Goal: Book appointment/travel/reservation

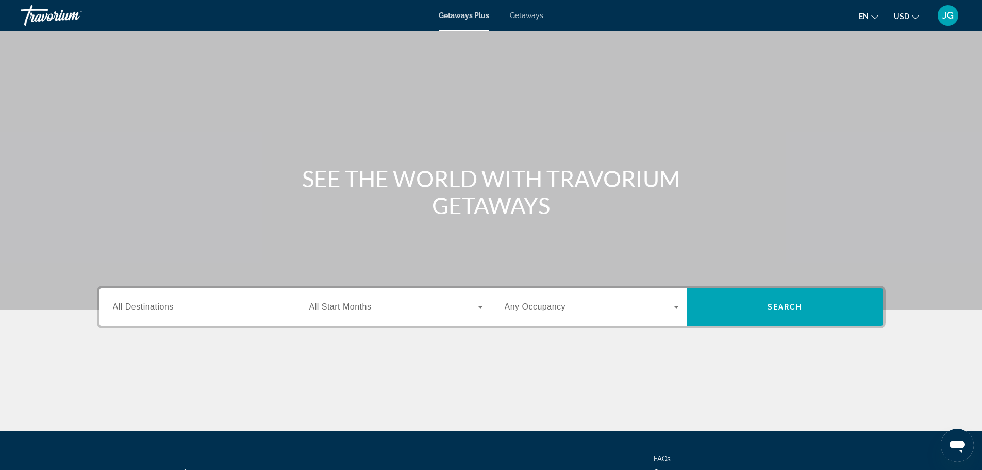
click at [201, 306] on input "Destination All Destinations" at bounding box center [200, 307] width 174 height 12
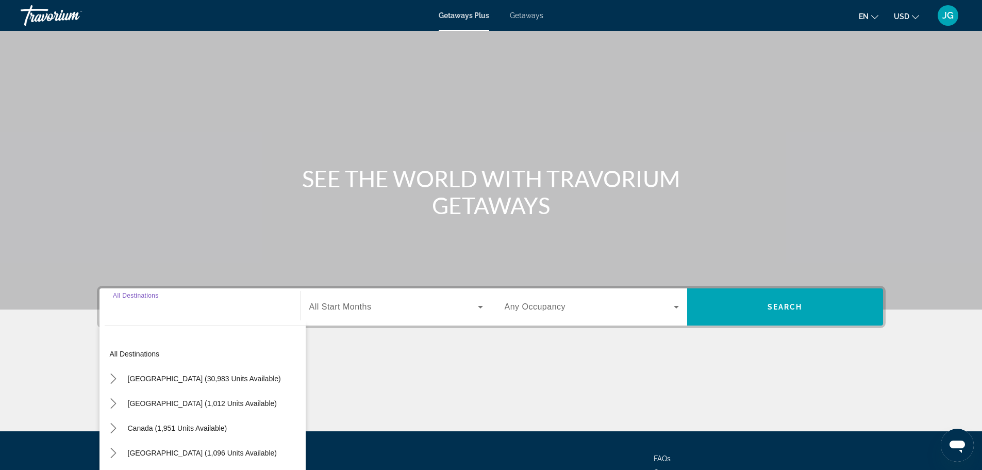
scroll to position [88, 0]
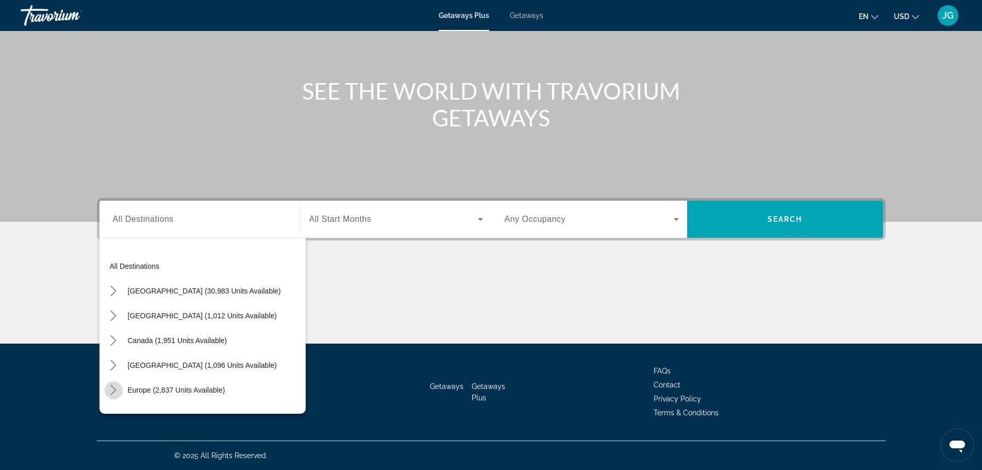
click at [118, 394] on icon "Toggle Europe (2,837 units available) submenu" at bounding box center [113, 390] width 10 height 10
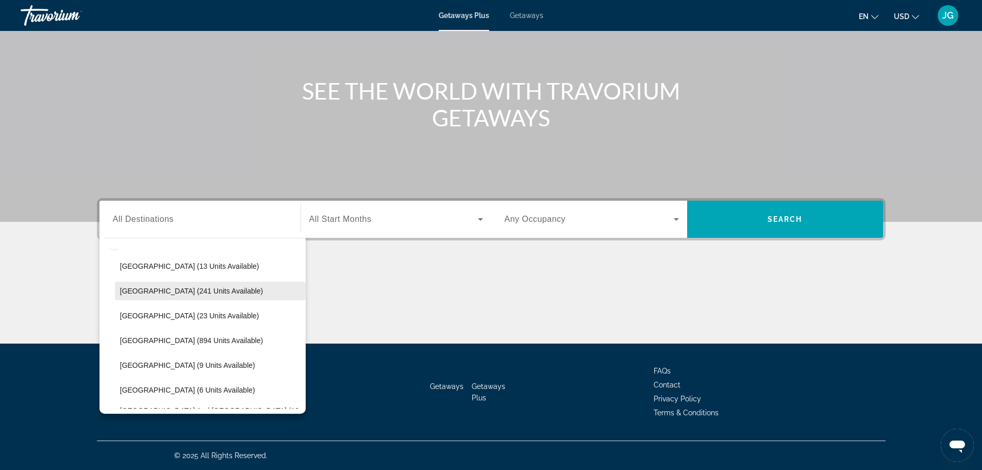
scroll to position [129, 0]
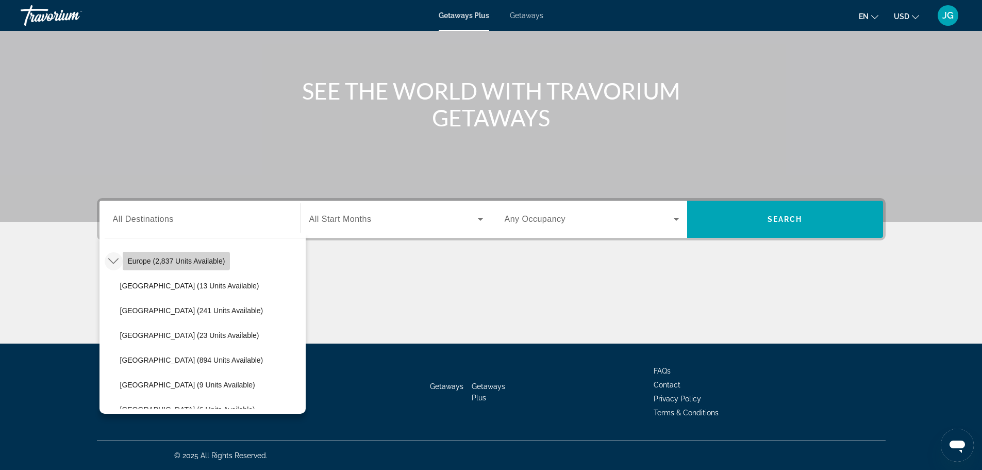
click at [193, 260] on span "Europe (2,837 units available)" at bounding box center [176, 261] width 97 height 8
type input "**********"
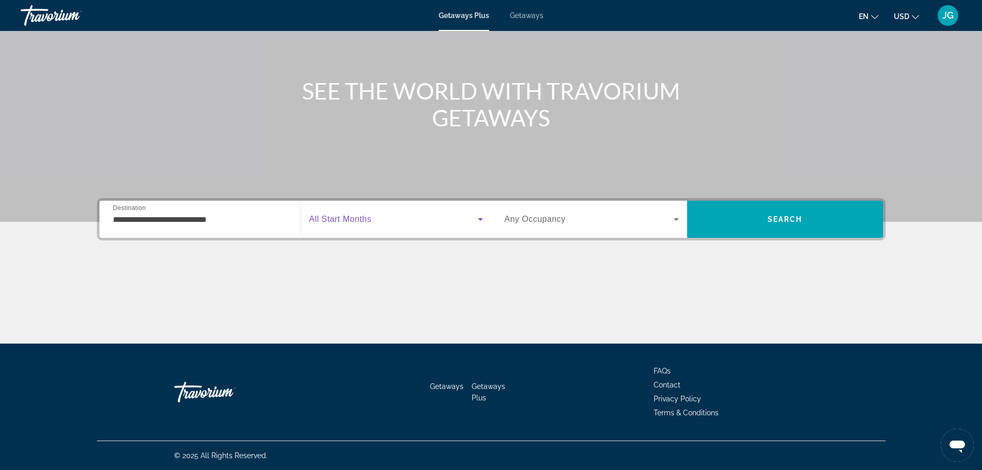
click at [375, 222] on span "Search widget" at bounding box center [393, 219] width 169 height 12
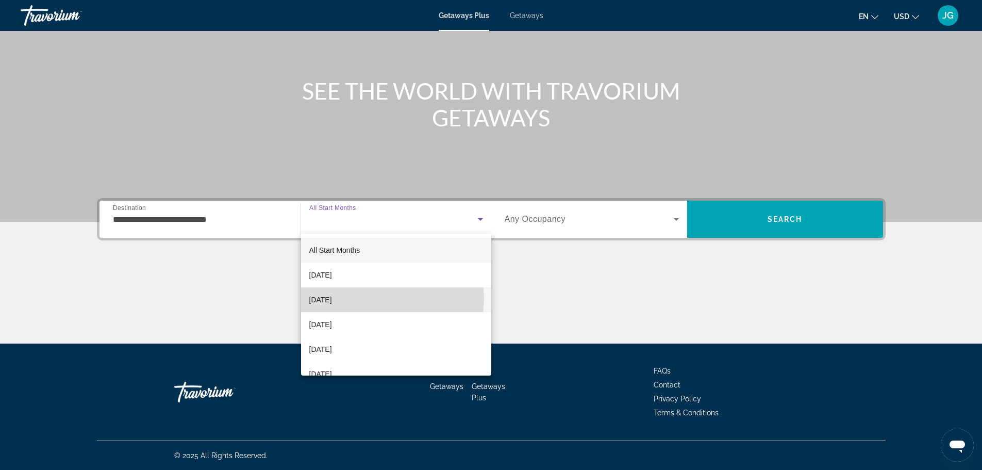
click at [375, 299] on mat-option "November 2025" at bounding box center [396, 299] width 190 height 25
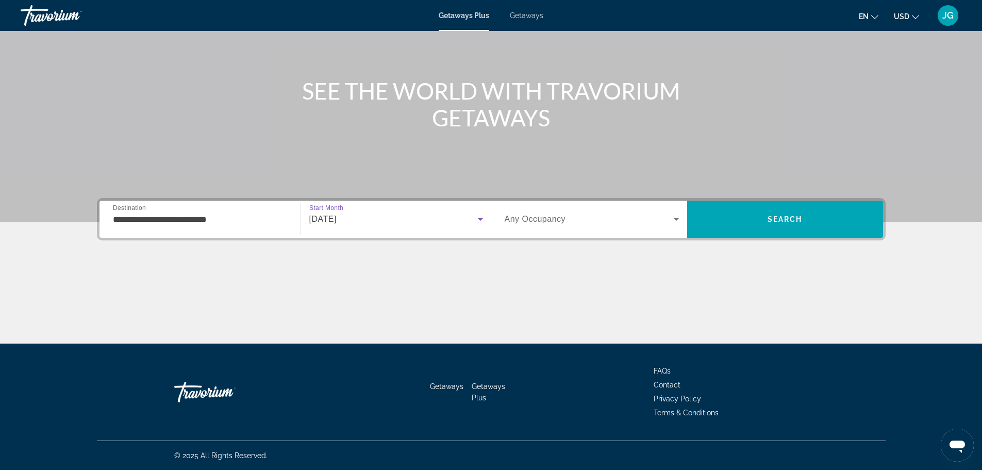
click at [618, 225] on span "Search widget" at bounding box center [589, 219] width 169 height 12
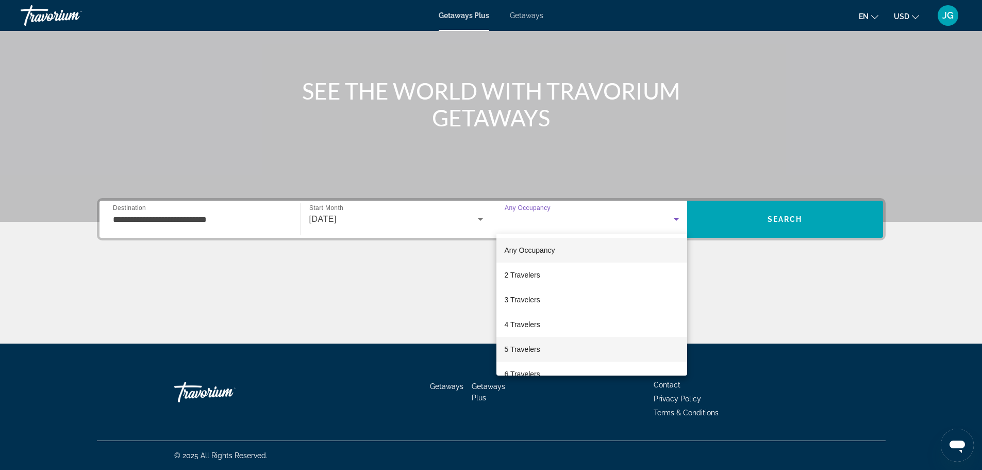
click at [537, 347] on span "5 Travelers" at bounding box center [523, 349] width 36 height 12
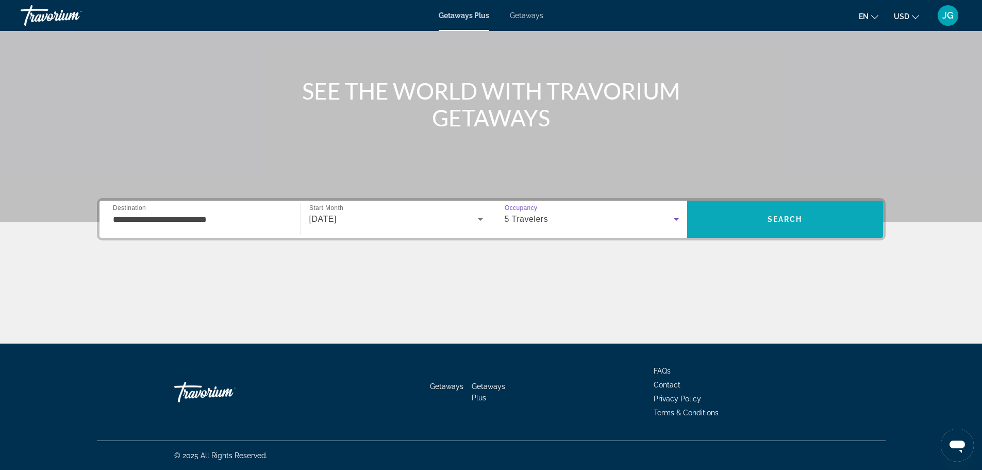
click at [789, 221] on span "Search" at bounding box center [785, 219] width 35 height 8
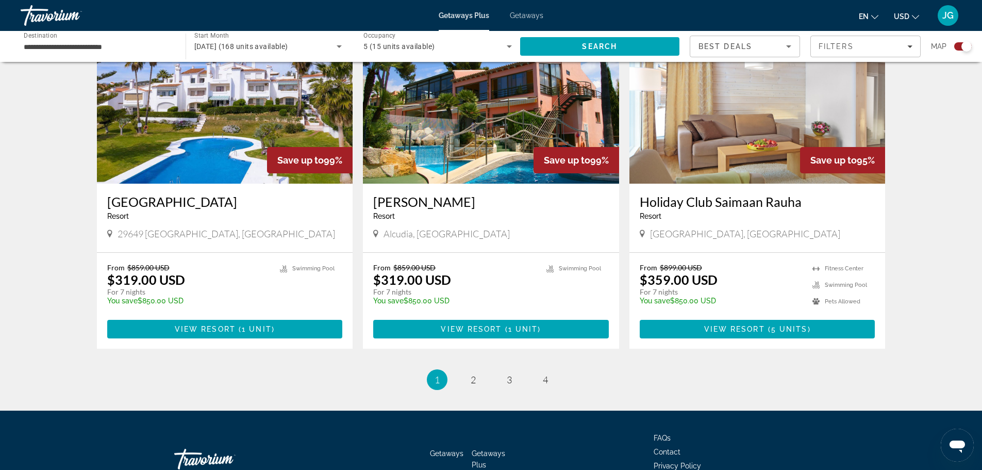
scroll to position [1518, 0]
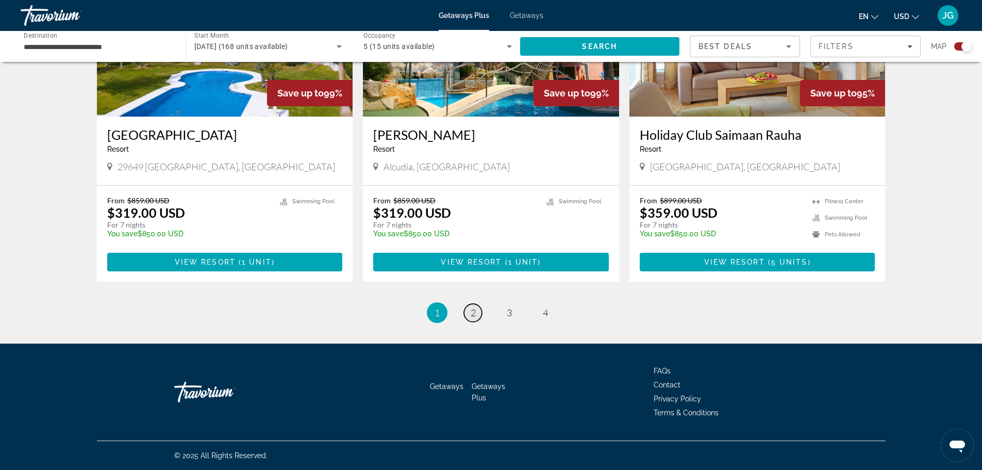
click at [477, 316] on link "page 2" at bounding box center [473, 313] width 18 height 18
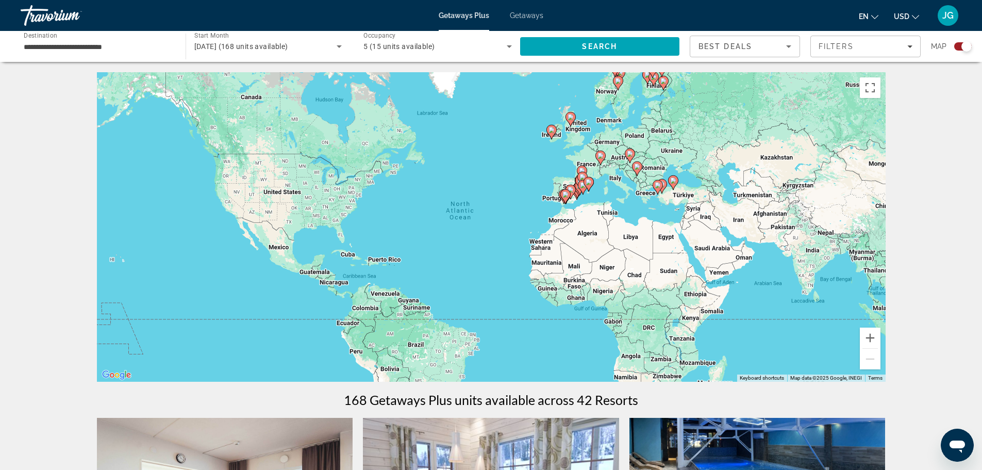
click at [72, 53] on div "**********" at bounding box center [98, 46] width 148 height 29
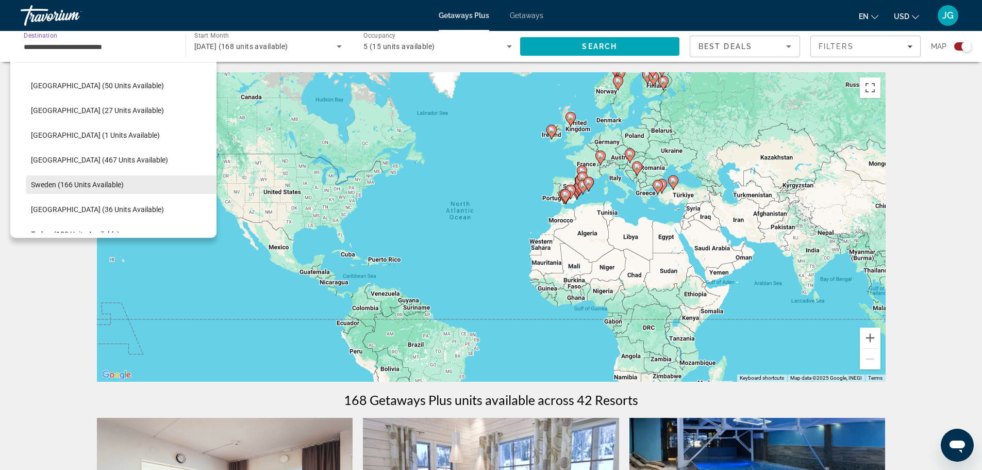
scroll to position [422, 0]
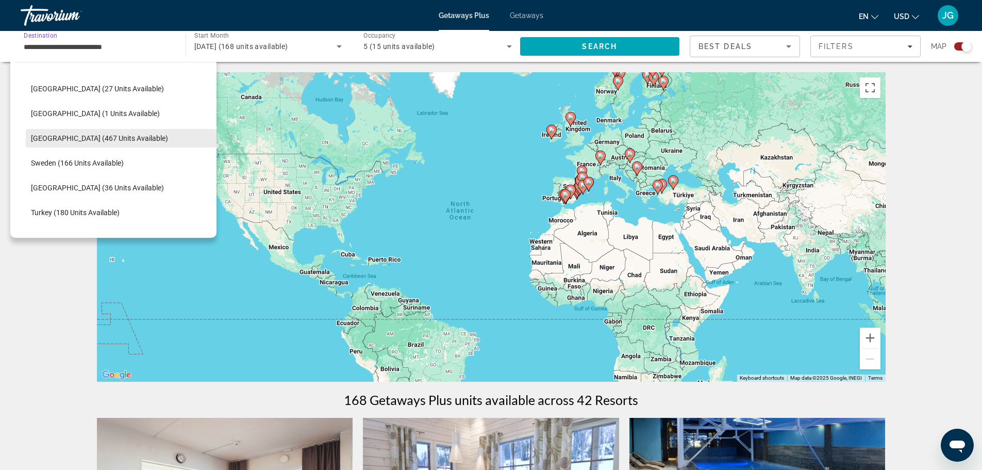
click at [119, 138] on span "Select destination: Spain (467 units available)" at bounding box center [121, 138] width 191 height 25
type input "**********"
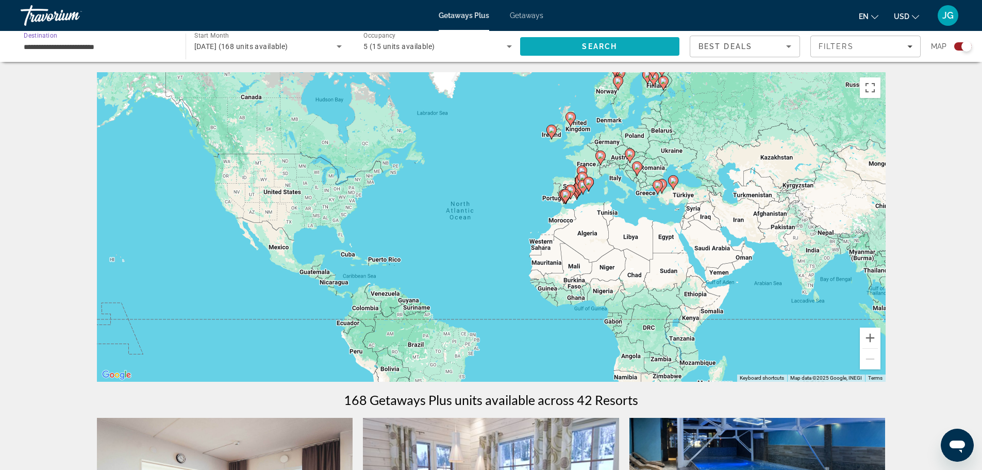
click at [603, 47] on span "Search" at bounding box center [599, 46] width 35 height 8
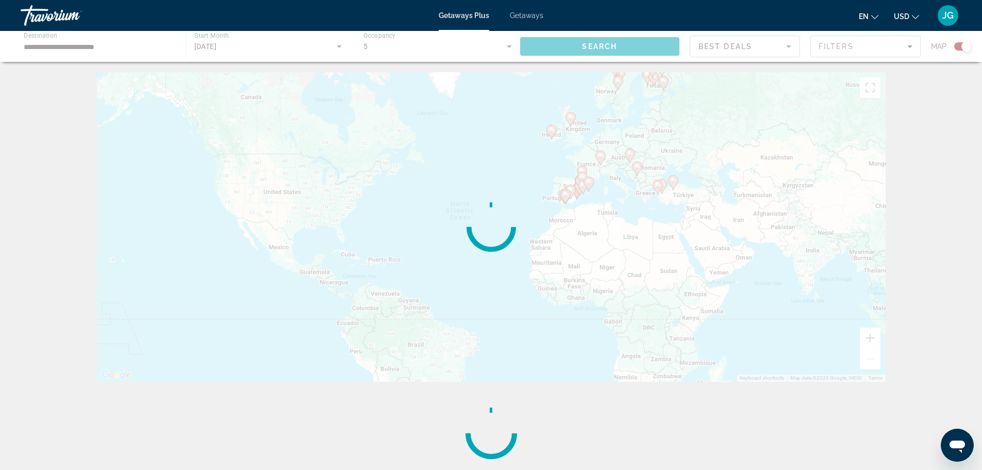
click at [933, 311] on div "← Move left → Move right ↑ Move up ↓ Move down + Zoom in - Zoom out Home Jump l…" at bounding box center [491, 273] width 982 height 402
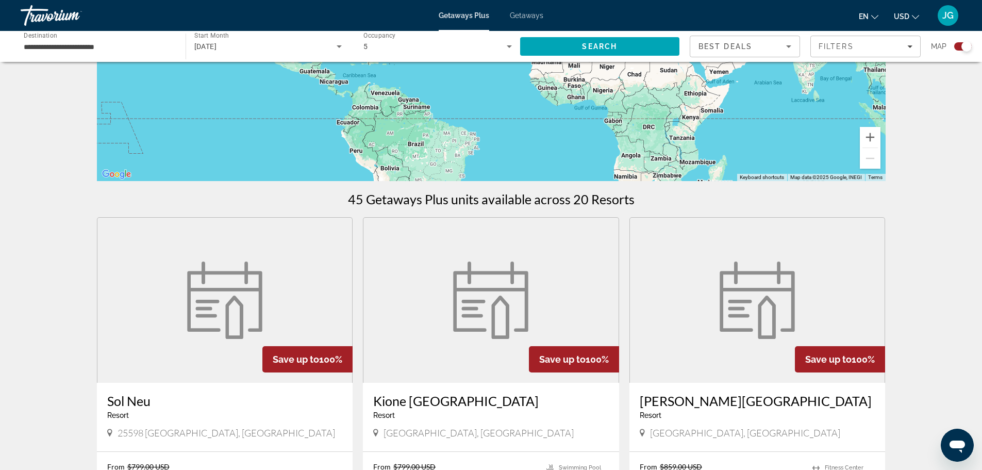
scroll to position [179, 0]
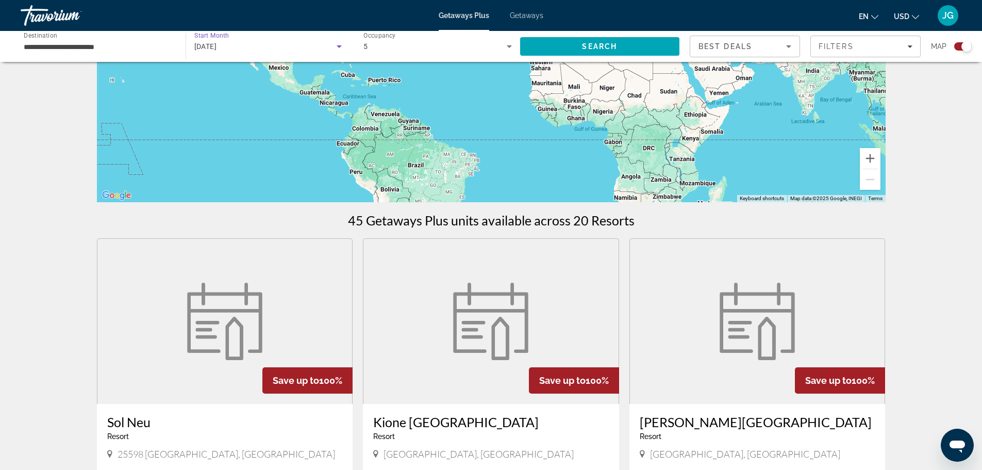
click at [265, 46] on div "November 2025" at bounding box center [265, 46] width 143 height 12
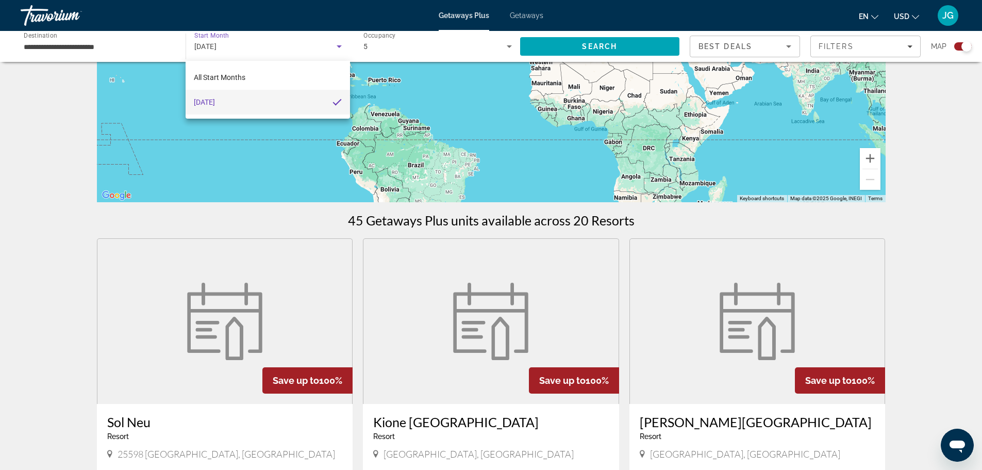
click at [902, 267] on div at bounding box center [491, 235] width 982 height 470
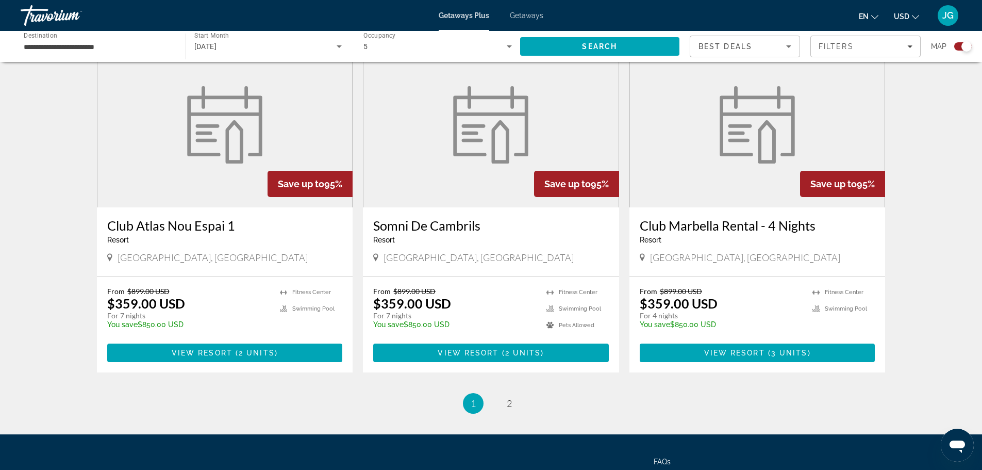
scroll to position [1468, 0]
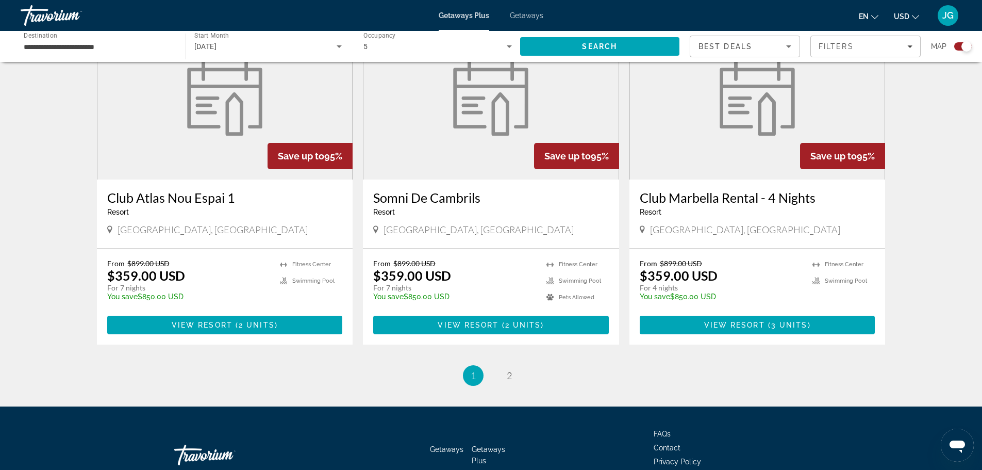
click at [822, 190] on h3 "Club Marbella Rental - 4 Nights" at bounding box center [758, 197] width 236 height 15
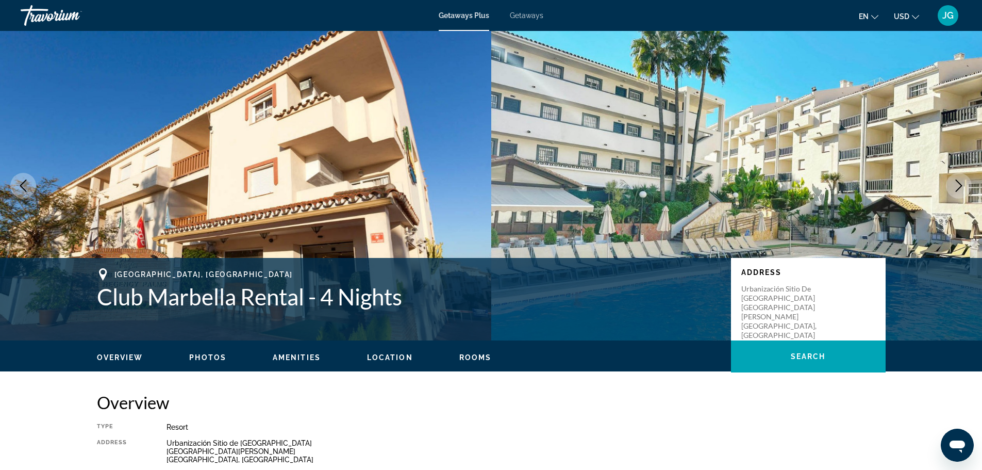
click at [954, 185] on icon "Next image" at bounding box center [959, 185] width 12 height 12
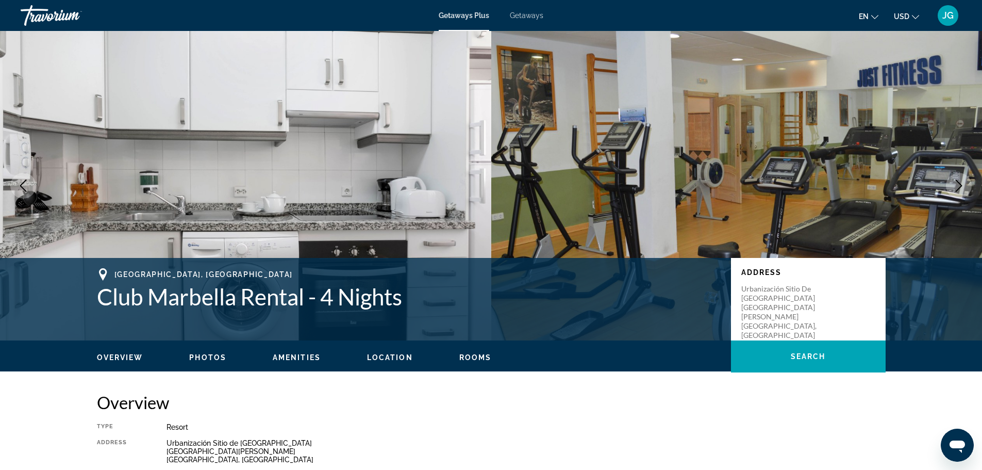
click at [954, 185] on icon "Next image" at bounding box center [959, 185] width 12 height 12
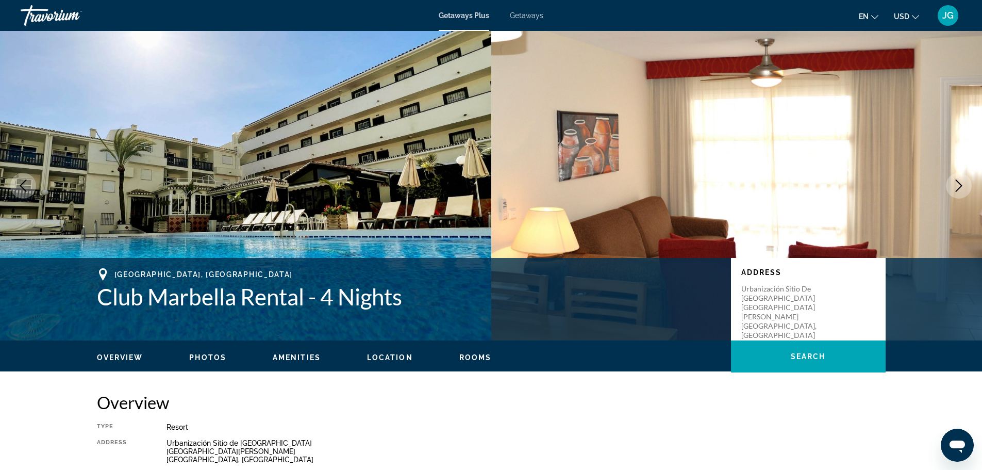
click at [954, 185] on icon "Next image" at bounding box center [959, 185] width 12 height 12
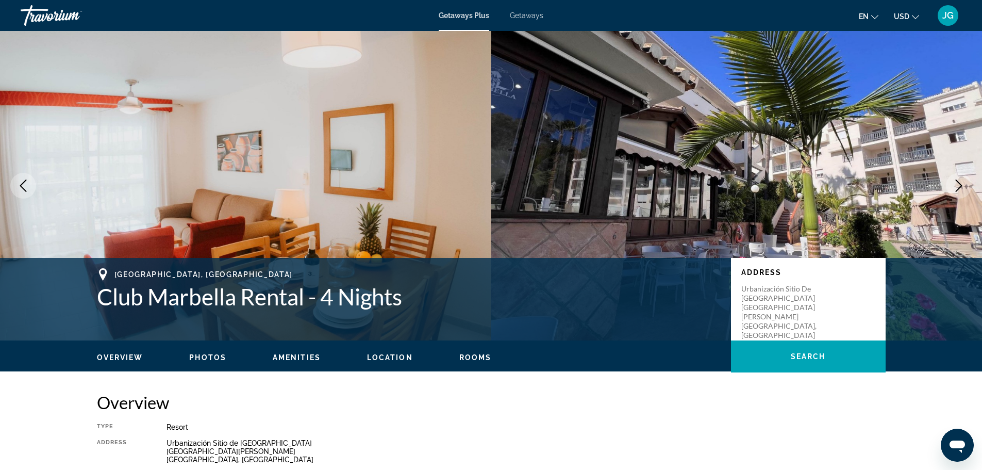
click at [954, 185] on icon "Next image" at bounding box center [959, 185] width 12 height 12
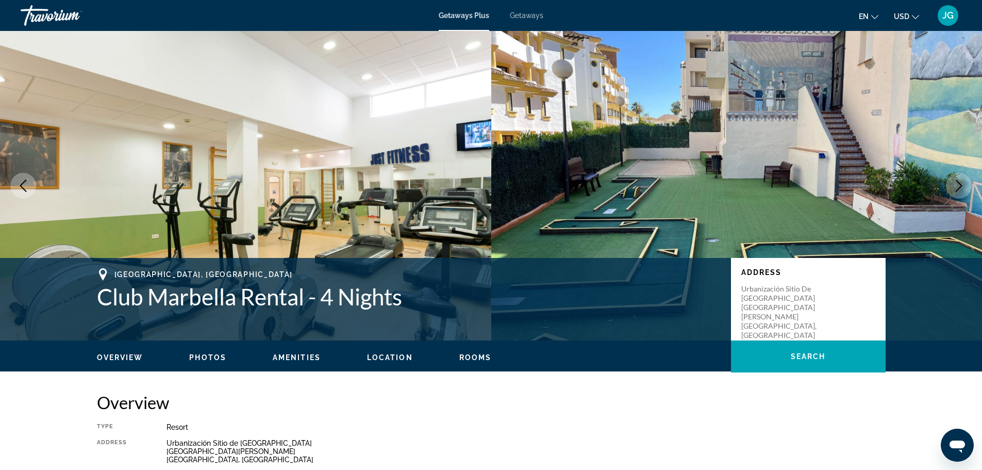
click at [954, 185] on icon "Next image" at bounding box center [959, 185] width 12 height 12
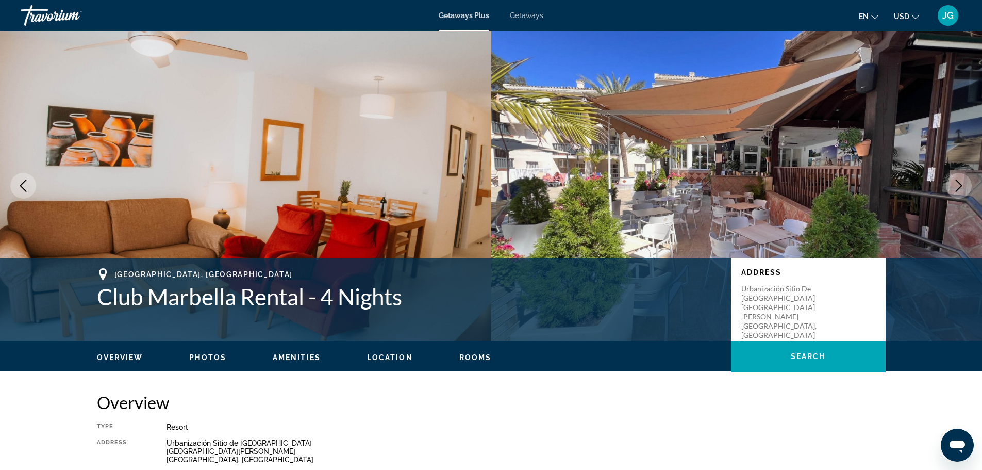
click at [954, 185] on icon "Next image" at bounding box center [959, 185] width 12 height 12
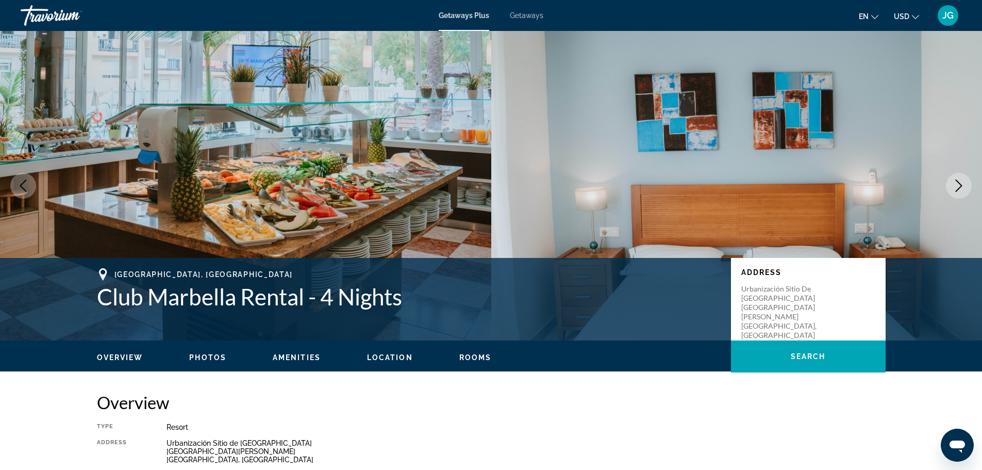
click at [954, 185] on icon "Next image" at bounding box center [959, 185] width 12 height 12
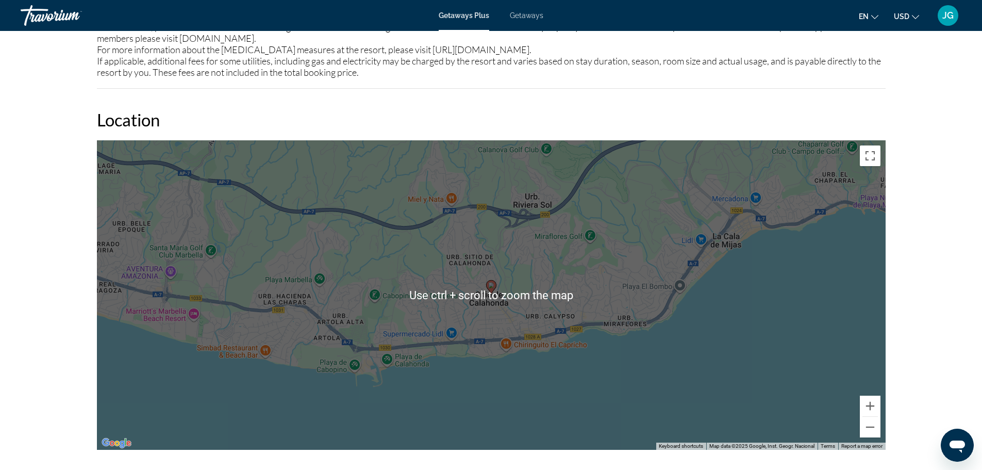
scroll to position [1186, 0]
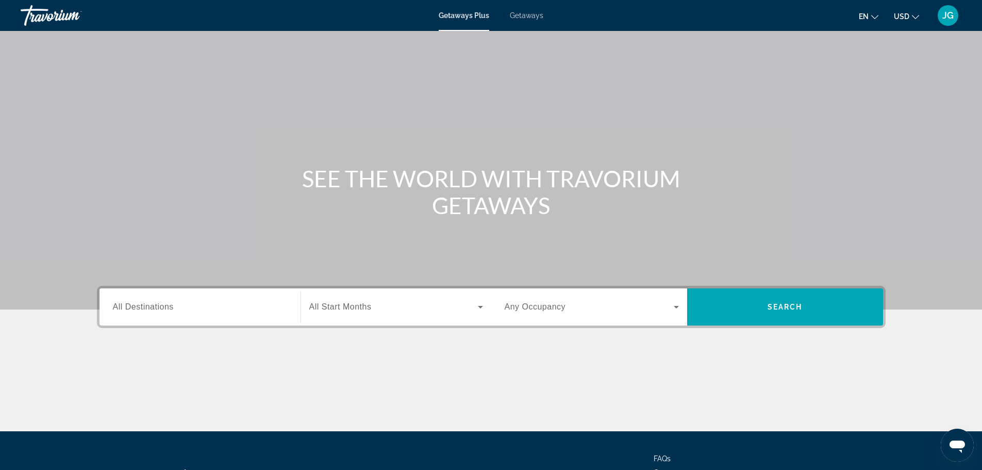
scroll to position [88, 0]
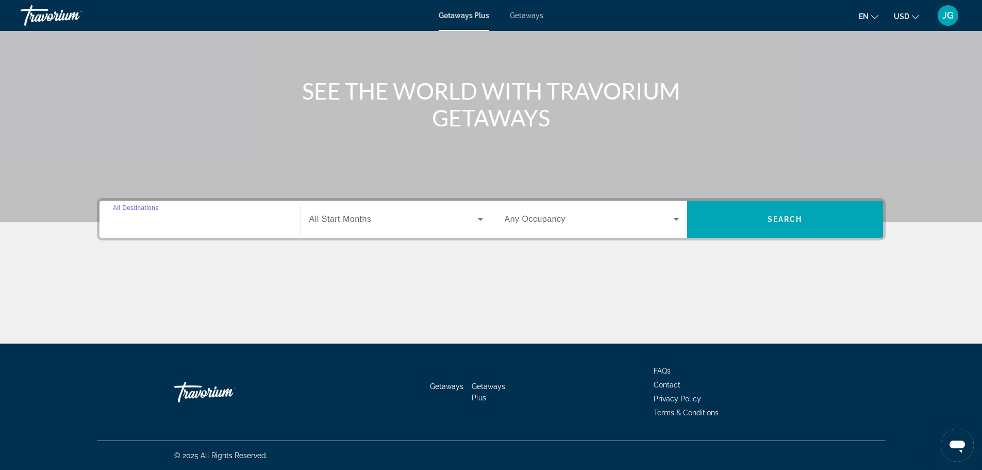
click at [221, 225] on input "Destination All Destinations" at bounding box center [200, 219] width 174 height 12
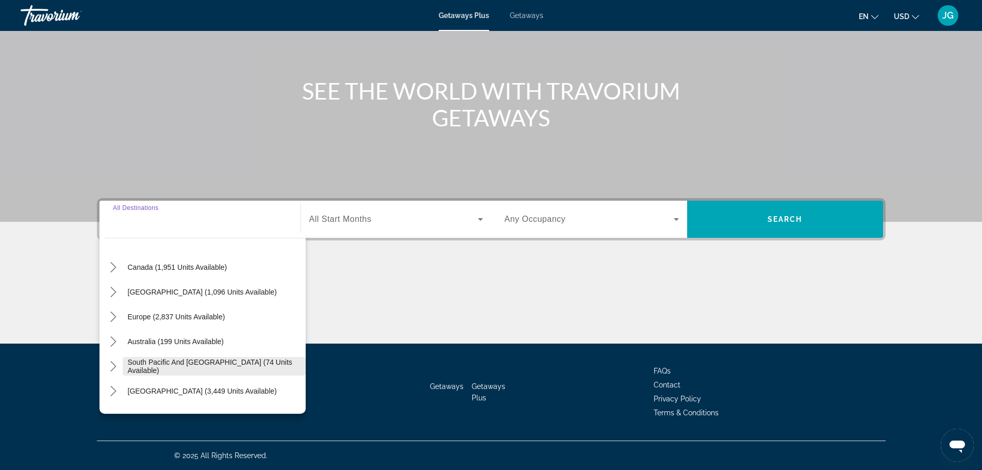
scroll to position [103, 0]
